Goal: Task Accomplishment & Management: Complete application form

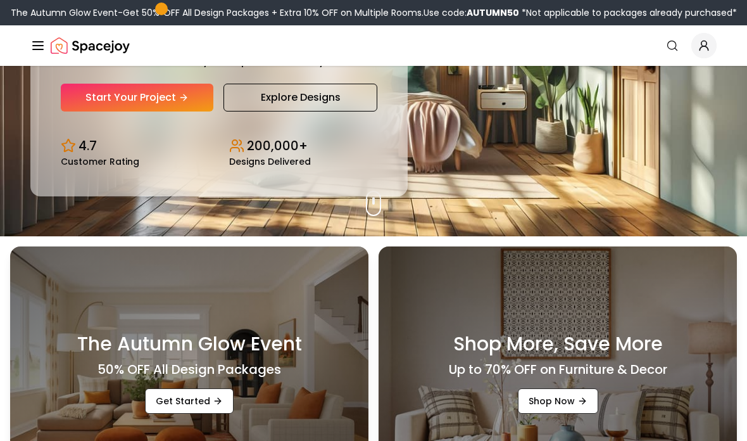
scroll to position [219, 0]
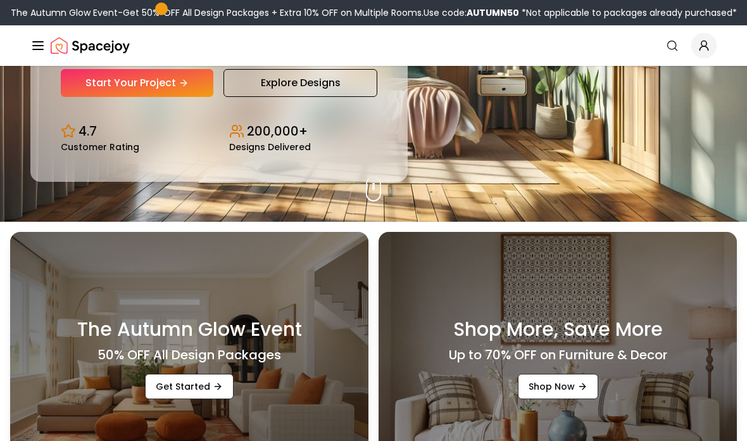
click at [174, 97] on link "Start Your Project" at bounding box center [137, 83] width 153 height 28
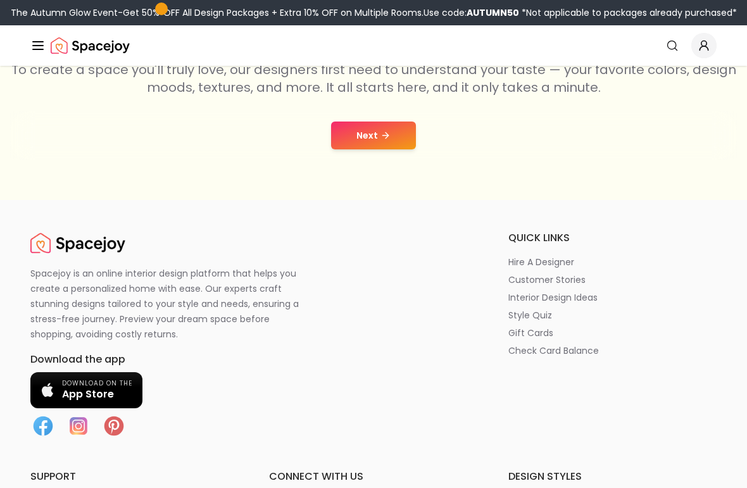
scroll to position [258, 0]
click at [391, 147] on button "Next" at bounding box center [373, 136] width 85 height 28
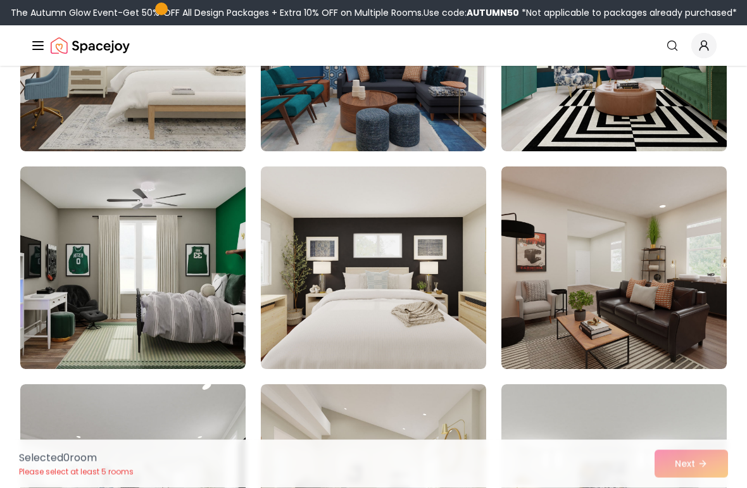
scroll to position [659, 0]
click at [632, 270] on img at bounding box center [615, 268] width 226 height 203
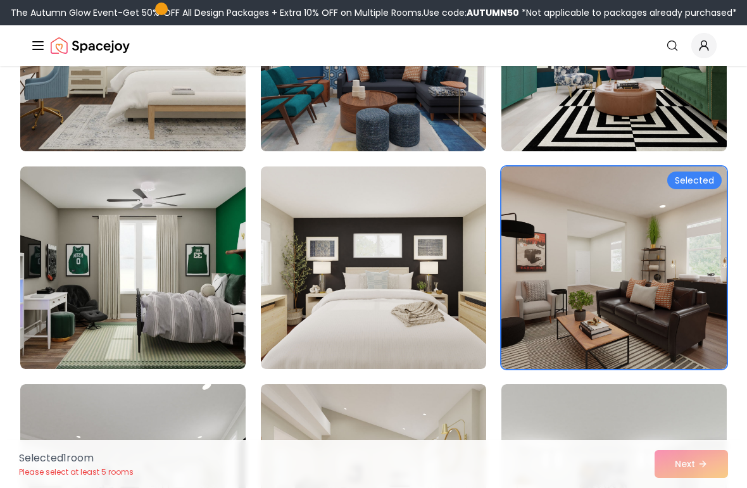
click at [438, 248] on img at bounding box center [374, 268] width 226 height 203
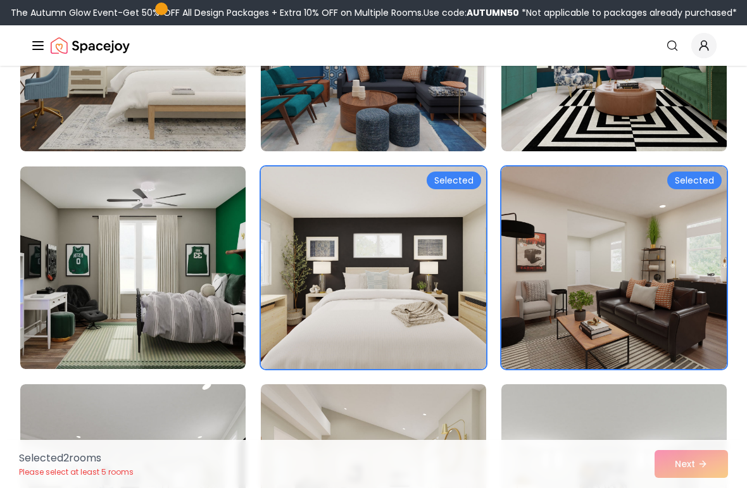
click at [568, 103] on img at bounding box center [615, 50] width 226 height 203
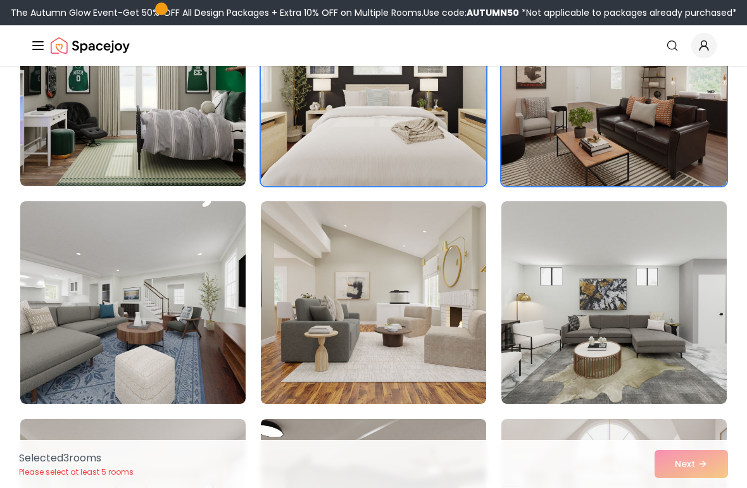
scroll to position [841, 0]
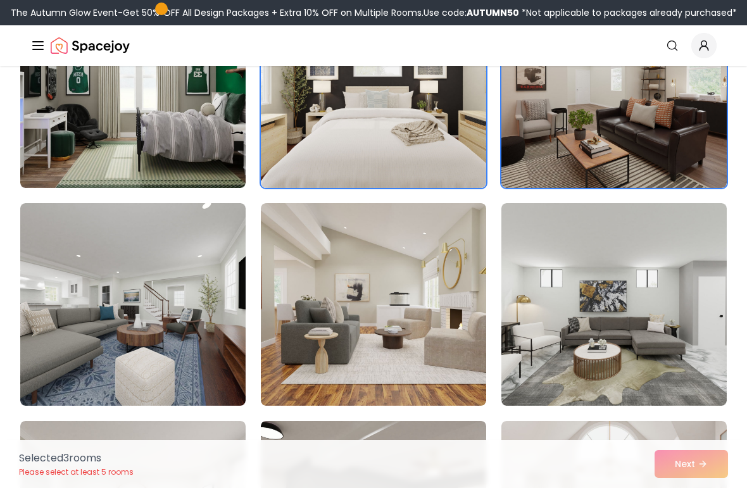
click at [464, 262] on img at bounding box center [374, 304] width 226 height 203
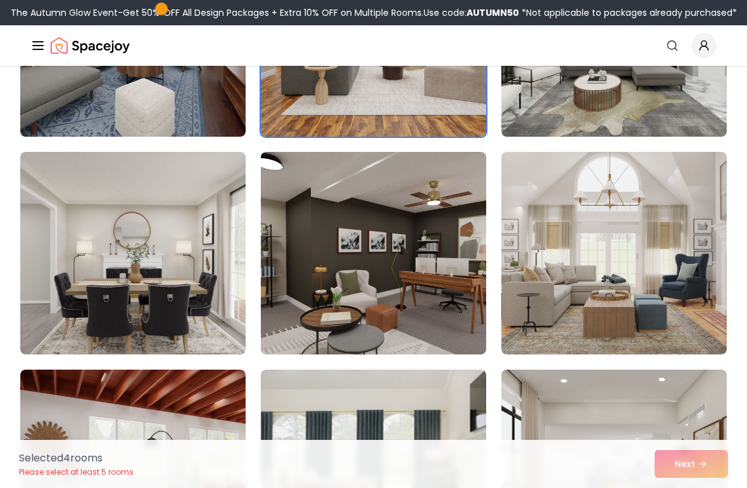
scroll to position [1109, 0]
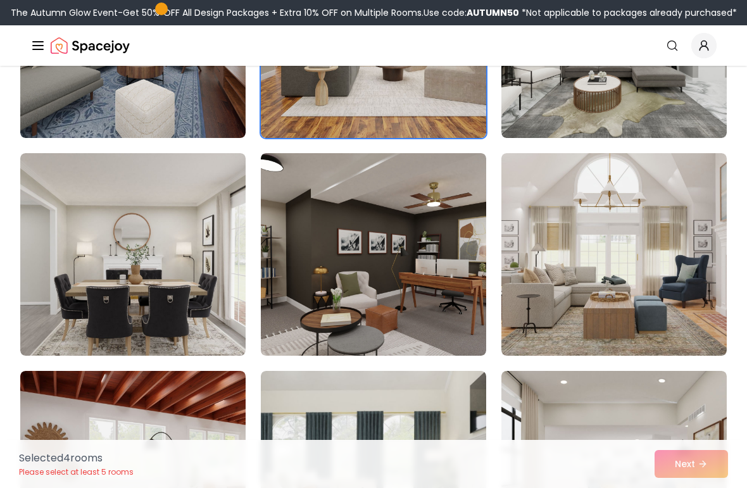
click at [434, 279] on img at bounding box center [374, 254] width 226 height 203
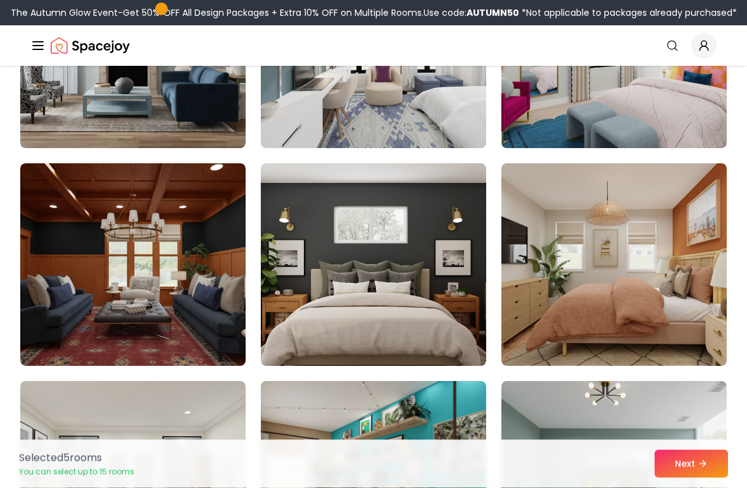
scroll to position [1753, 0]
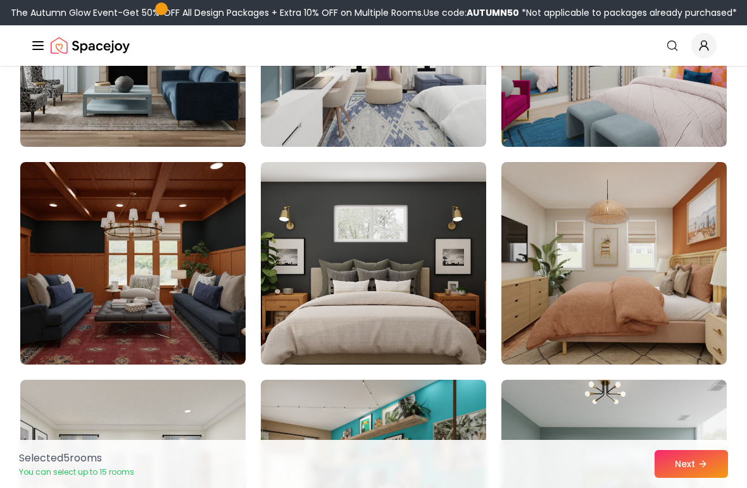
click at [447, 313] on img at bounding box center [374, 263] width 226 height 203
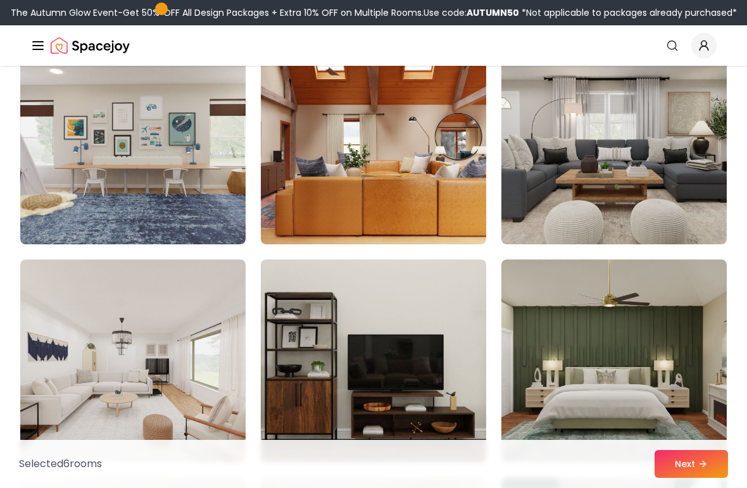
scroll to position [2307, 0]
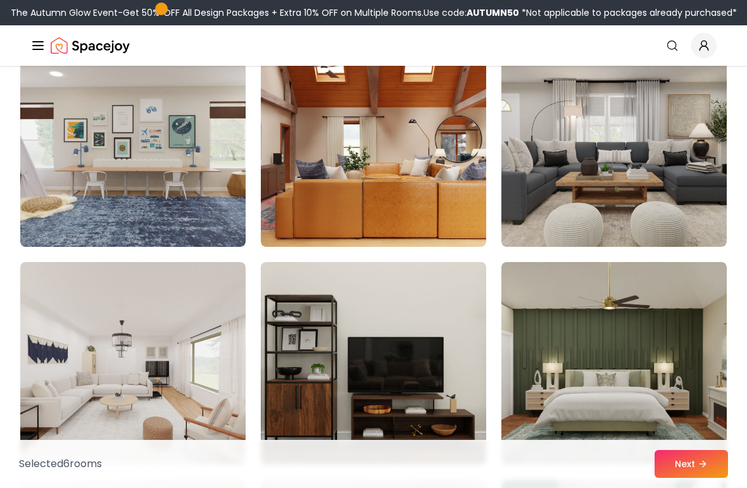
click at [581, 185] on img at bounding box center [615, 145] width 226 height 203
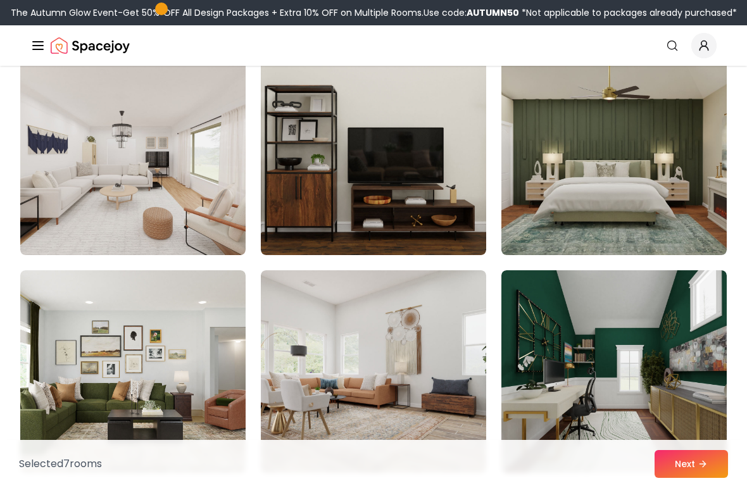
click at [435, 173] on img at bounding box center [374, 154] width 226 height 203
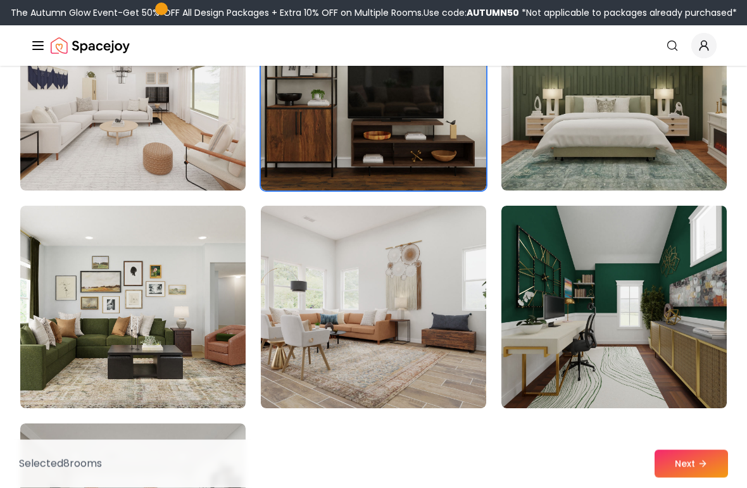
scroll to position [2587, 0]
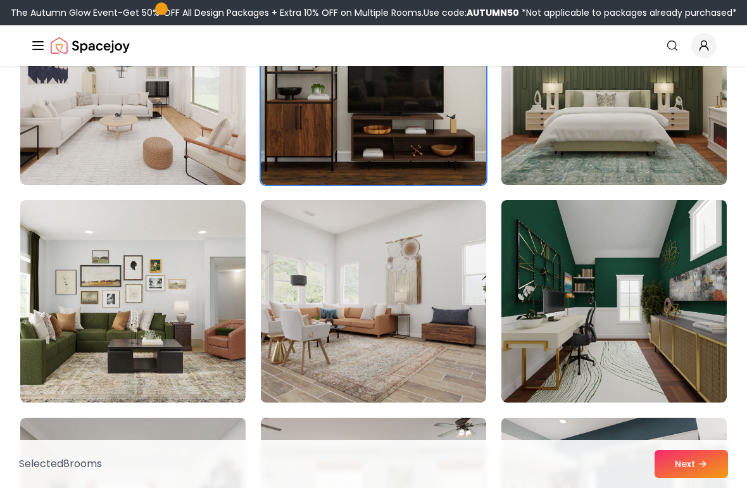
click at [226, 327] on img at bounding box center [133, 301] width 226 height 203
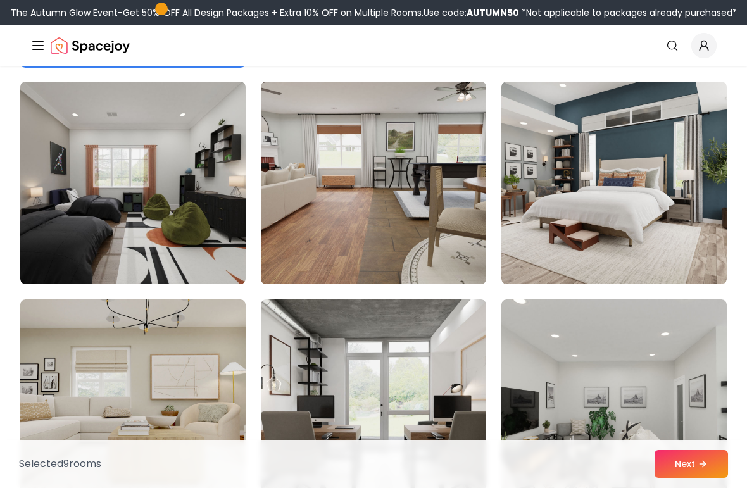
scroll to position [2926, 0]
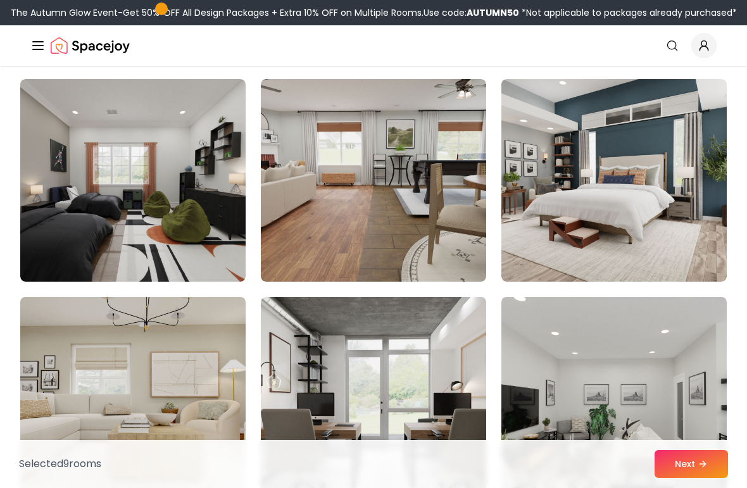
click at [198, 243] on img at bounding box center [133, 180] width 226 height 203
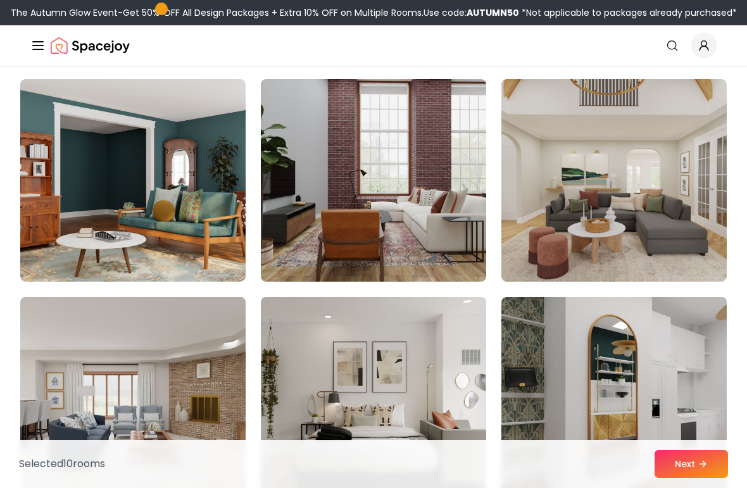
scroll to position [4026, 0]
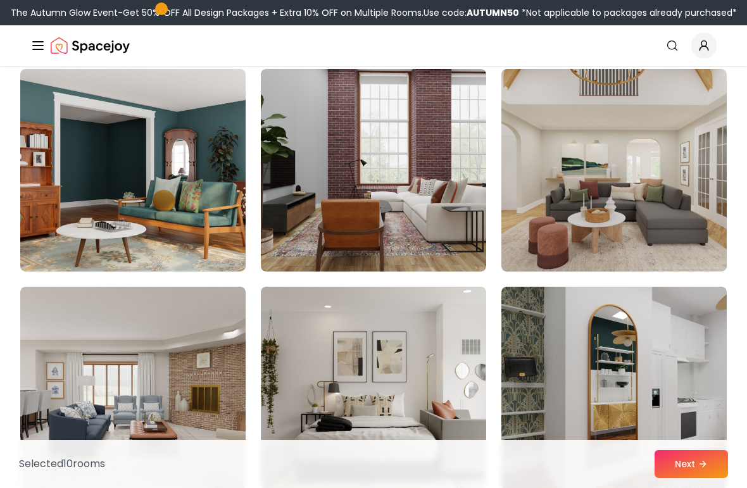
click at [447, 241] on img at bounding box center [374, 170] width 226 height 203
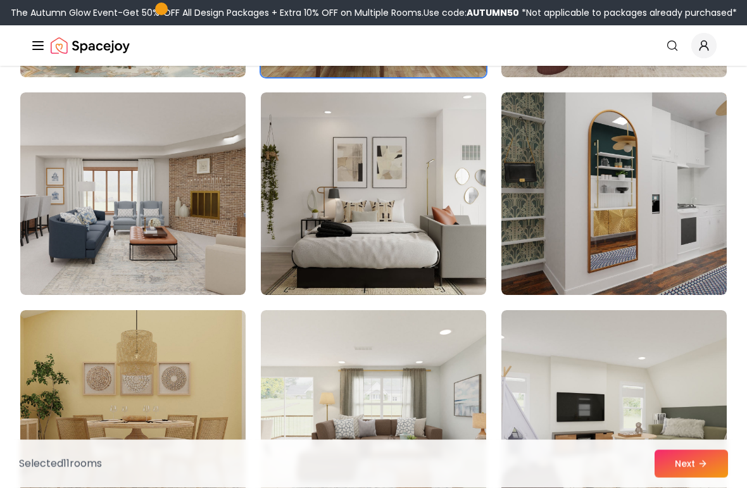
scroll to position [4220, 0]
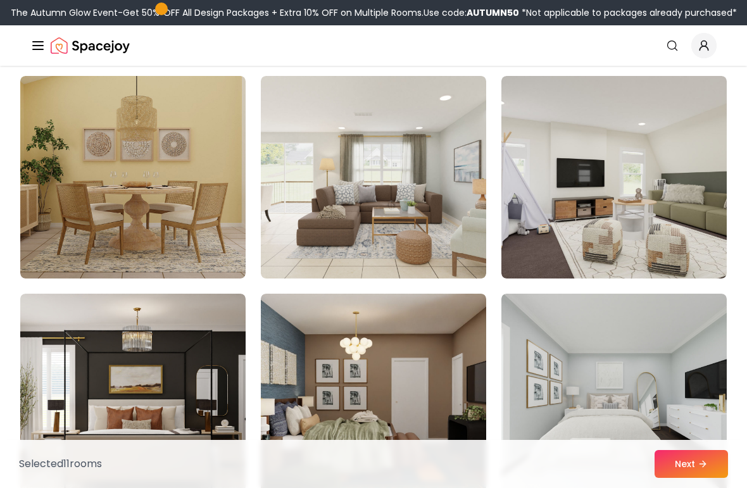
click at [561, 229] on img at bounding box center [615, 177] width 226 height 203
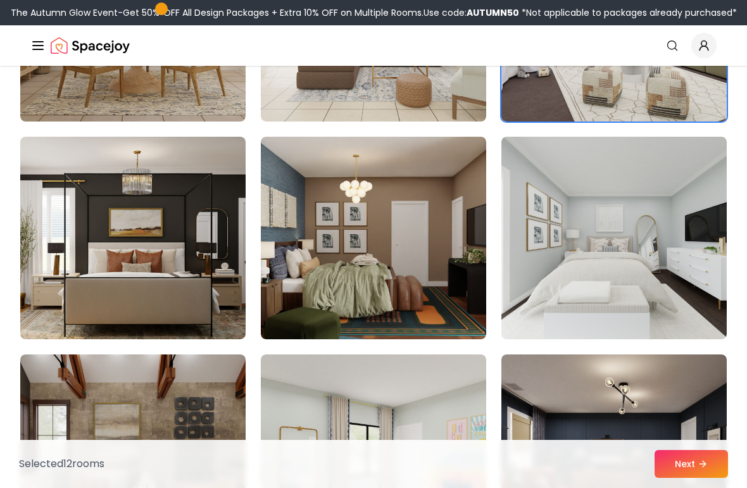
click at [221, 269] on img at bounding box center [133, 238] width 226 height 203
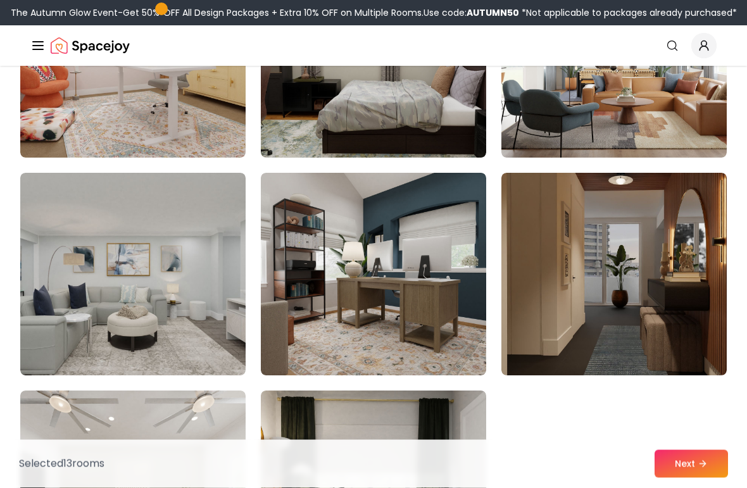
scroll to position [5458, 0]
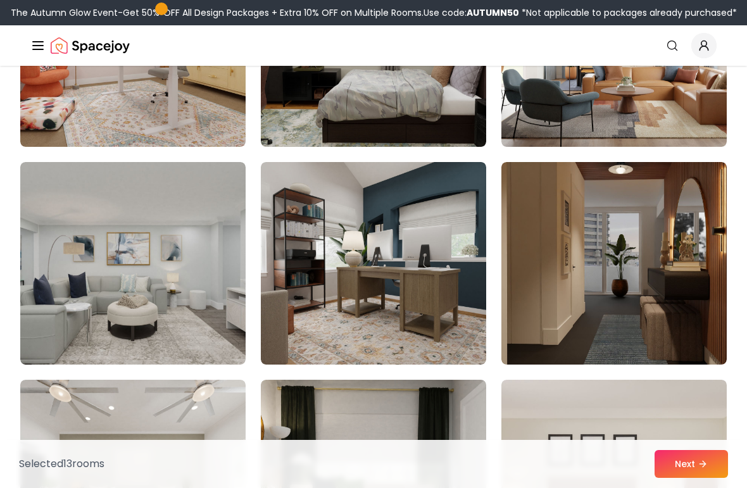
click at [603, 110] on img at bounding box center [615, 45] width 226 height 203
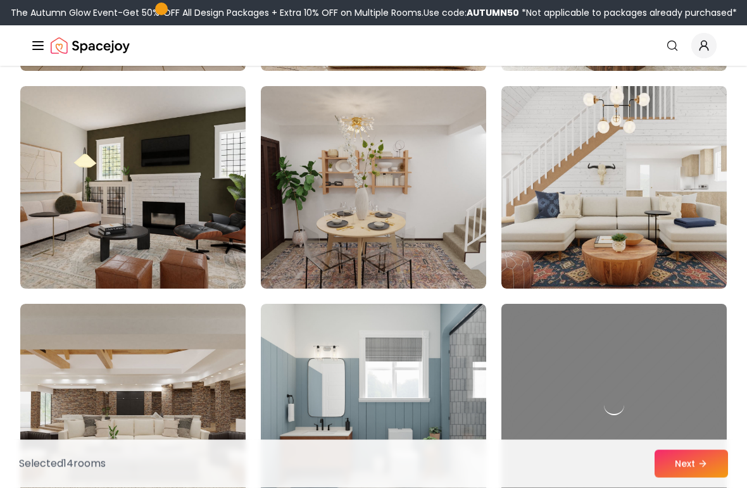
scroll to position [6188, 0]
click at [224, 254] on img at bounding box center [133, 187] width 226 height 203
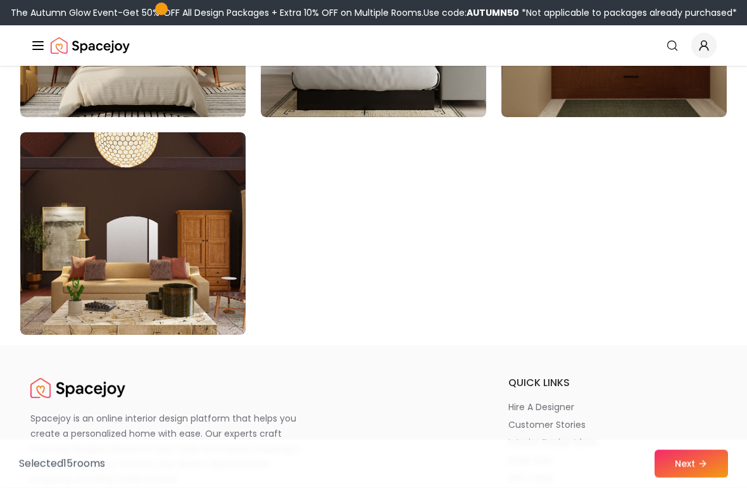
scroll to position [7244, 0]
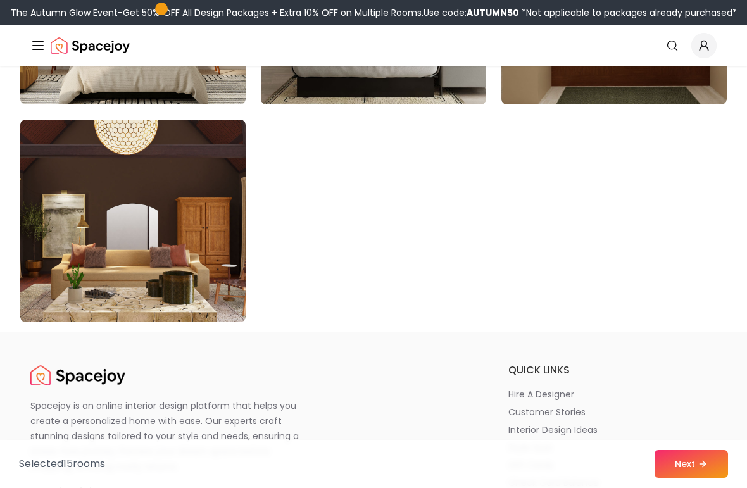
click at [696, 469] on button "Next" at bounding box center [691, 464] width 73 height 28
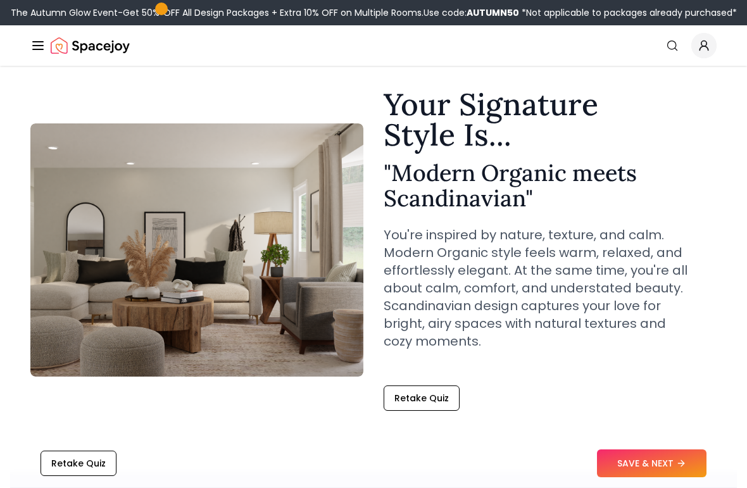
scroll to position [31, 0]
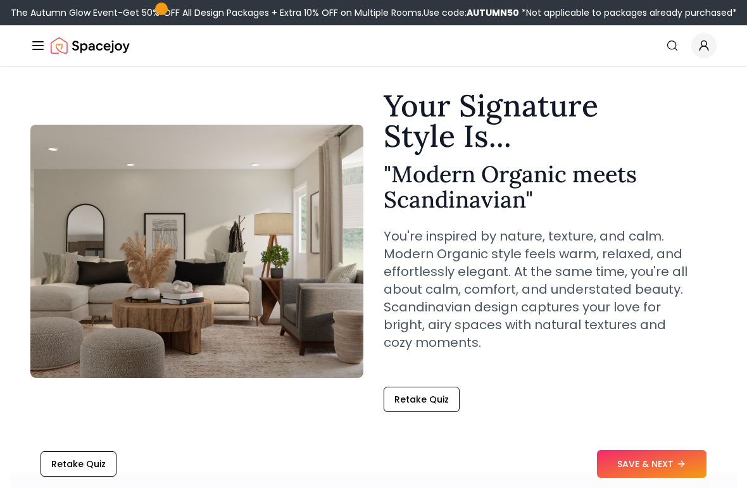
click at [648, 464] on button "SAVE & NEXT" at bounding box center [652, 464] width 110 height 28
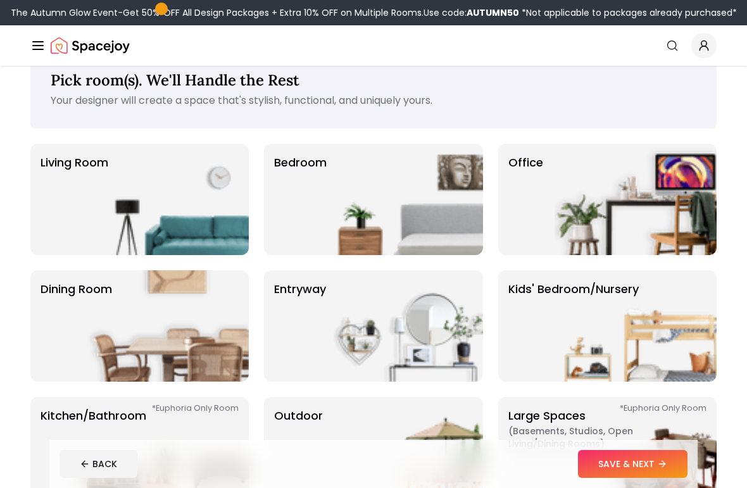
scroll to position [30, 0]
click at [575, 194] on img at bounding box center [636, 199] width 162 height 111
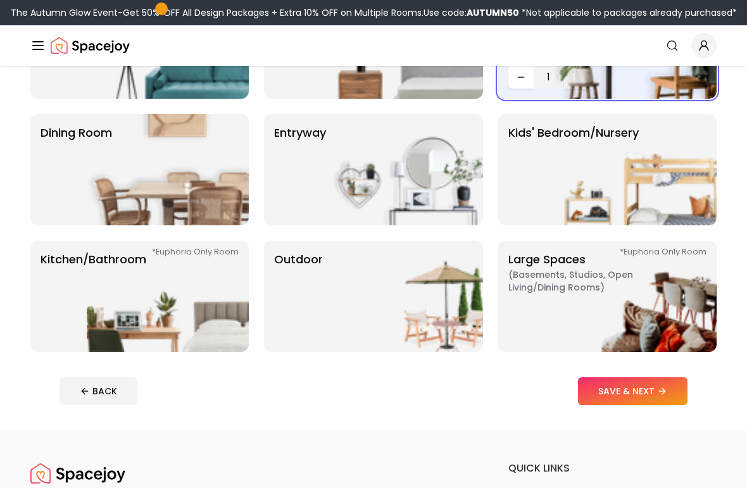
scroll to position [189, 0]
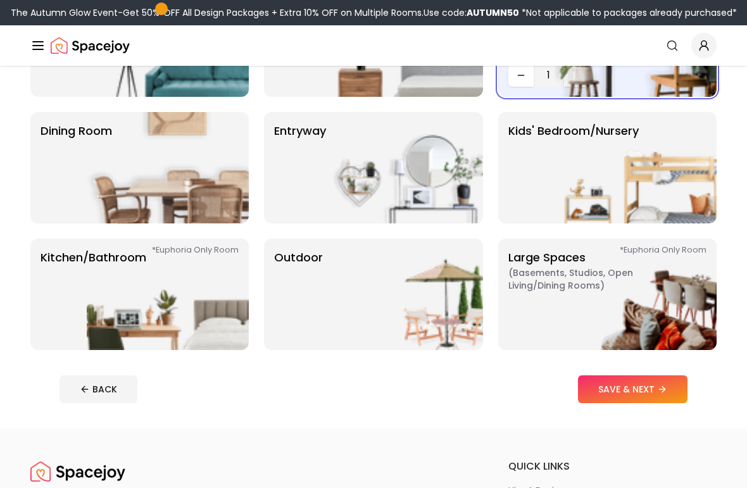
click at [609, 391] on button "SAVE & NEXT" at bounding box center [633, 390] width 110 height 28
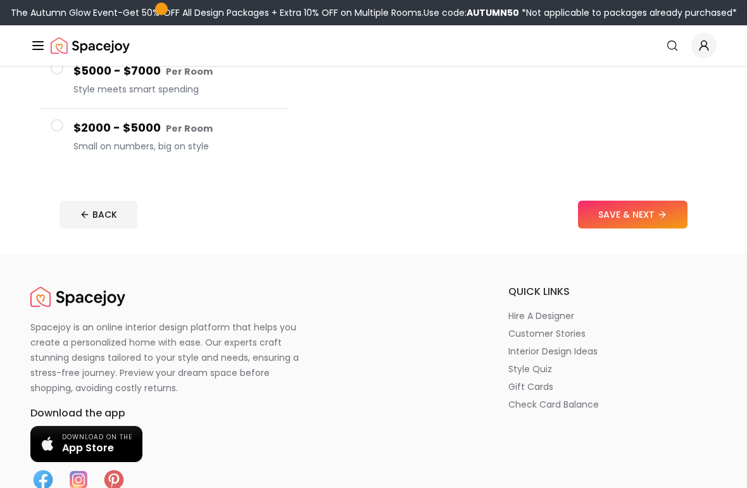
scroll to position [359, 0]
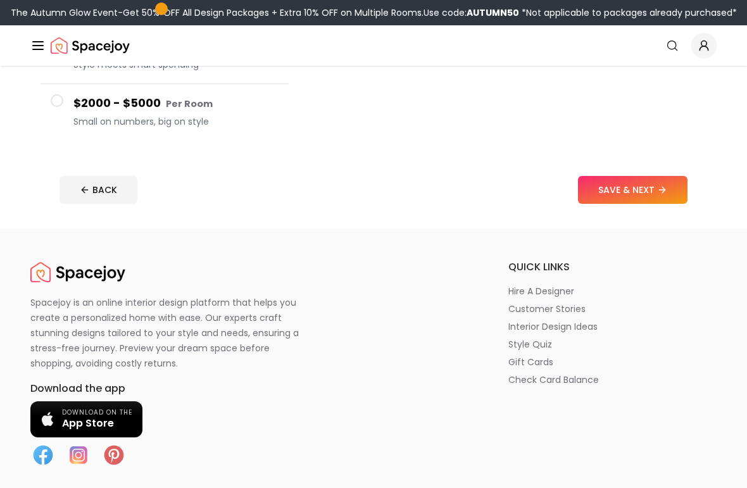
click at [633, 192] on button "SAVE & NEXT" at bounding box center [633, 190] width 110 height 28
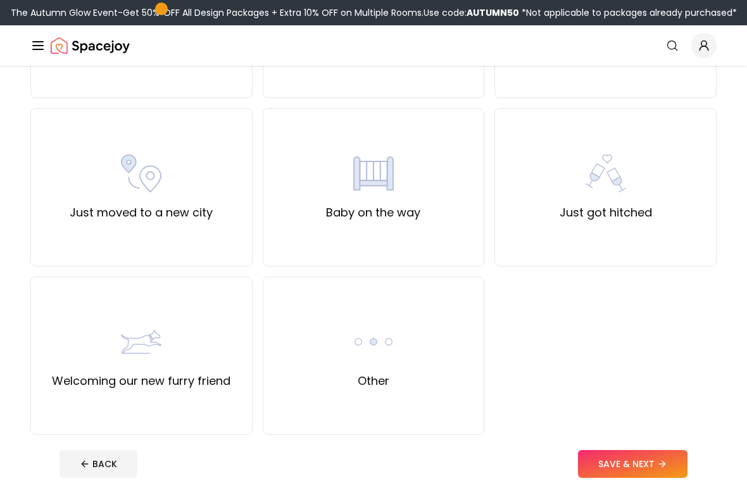
scroll to position [403, 0]
click at [435, 364] on div "Other" at bounding box center [374, 356] width 222 height 158
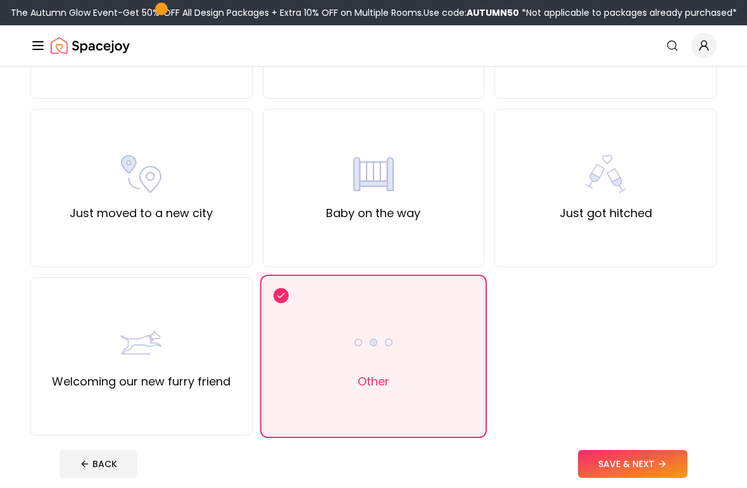
click at [633, 466] on button "SAVE & NEXT" at bounding box center [633, 464] width 110 height 28
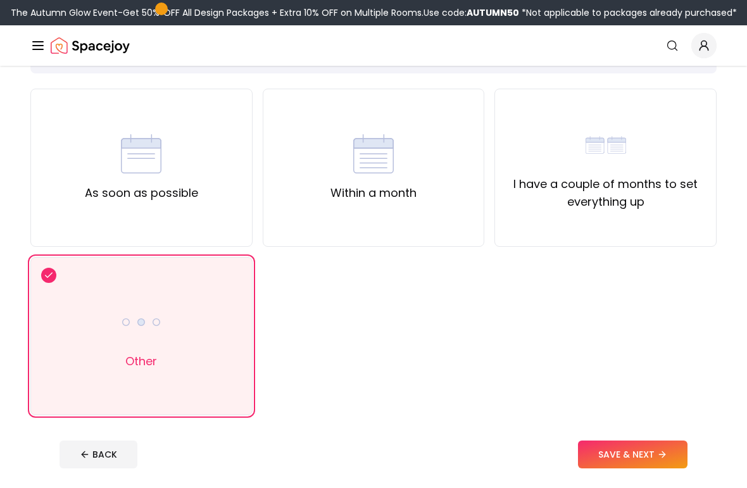
scroll to position [86, 0]
click at [640, 462] on button "SAVE & NEXT" at bounding box center [633, 455] width 110 height 28
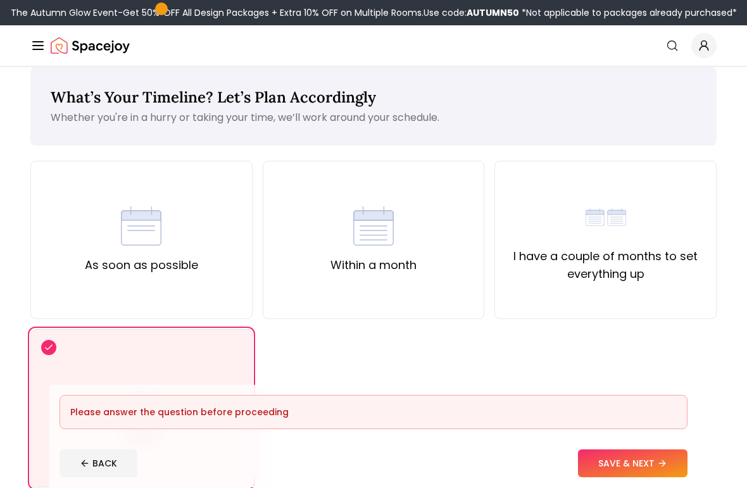
scroll to position [0, 0]
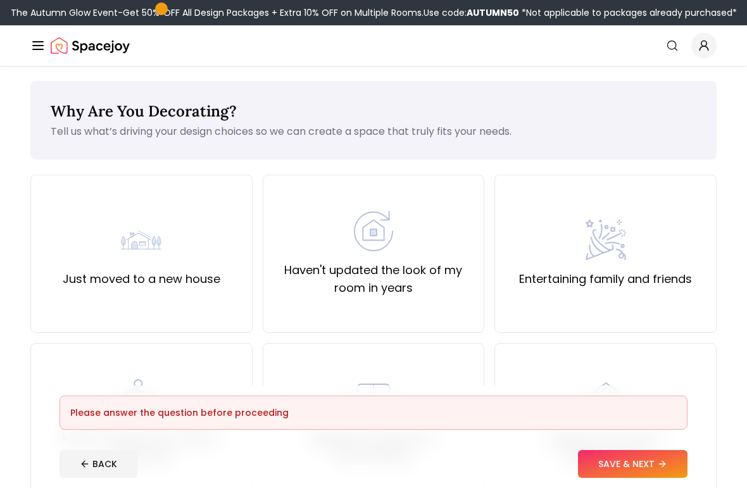
scroll to position [406, 0]
